Goal: Check status: Check status

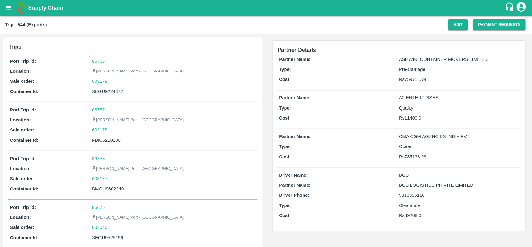
click at [93, 60] on link "86756" at bounding box center [98, 61] width 13 height 5
click at [111, 81] on div "603179" at bounding box center [174, 81] width 164 height 7
copy link "603179"
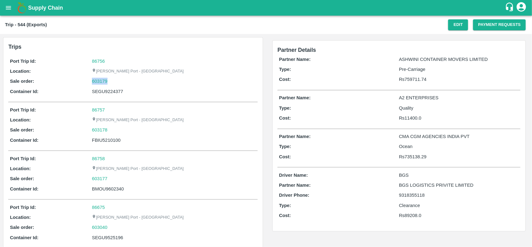
click at [111, 81] on div "603179" at bounding box center [174, 81] width 164 height 7
click at [107, 80] on link "603179" at bounding box center [100, 81] width 16 height 7
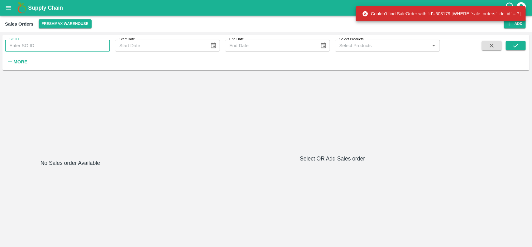
click at [46, 46] on input "SO ID" at bounding box center [57, 46] width 105 height 12
paste input "603179"
click at [46, 46] on input "603179" at bounding box center [57, 46] width 105 height 12
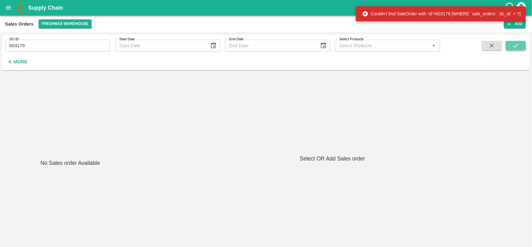
click at [518, 44] on icon "submit" at bounding box center [516, 45] width 7 height 7
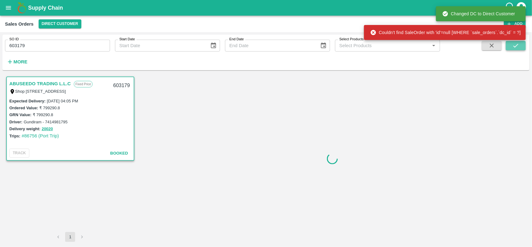
click at [516, 44] on icon "submit" at bounding box center [516, 45] width 7 height 7
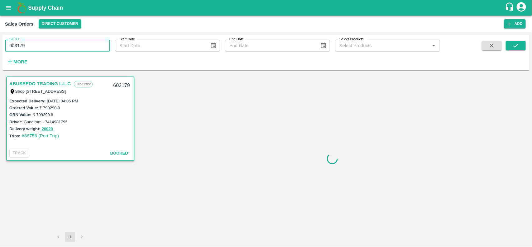
click at [66, 50] on input "603179" at bounding box center [57, 46] width 105 height 12
type input "603179"
paste input "text"
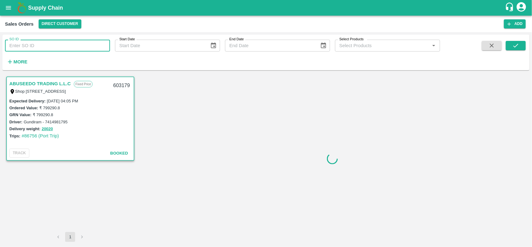
type input "603179"
drag, startPoint x: 517, startPoint y: 40, endPoint x: 518, endPoint y: 46, distance: 5.8
click at [518, 46] on div "SO ID 603179 SO ID Start Date Start Date End Date End Date Select Products Sele…" at bounding box center [265, 52] width 527 height 31
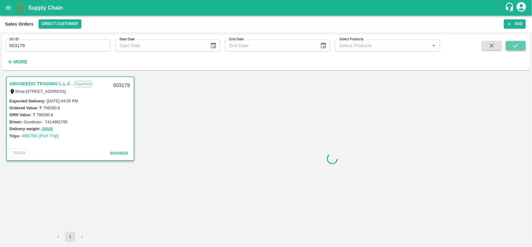
click at [518, 46] on icon "submit" at bounding box center [516, 45] width 7 height 7
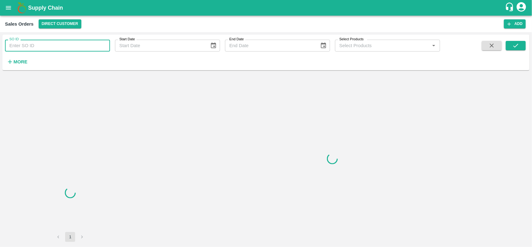
click at [51, 44] on input "SO ID" at bounding box center [57, 46] width 105 height 12
paste input "603179"
click at [51, 44] on input "603179" at bounding box center [57, 46] width 105 height 12
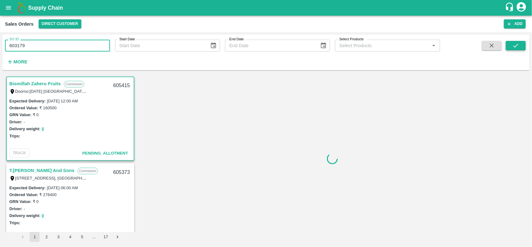
type input "603179"
click at [515, 44] on icon "submit" at bounding box center [516, 45] width 7 height 7
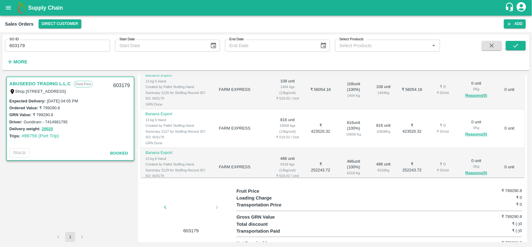
scroll to position [43, 0]
